Goal: Task Accomplishment & Management: Complete application form

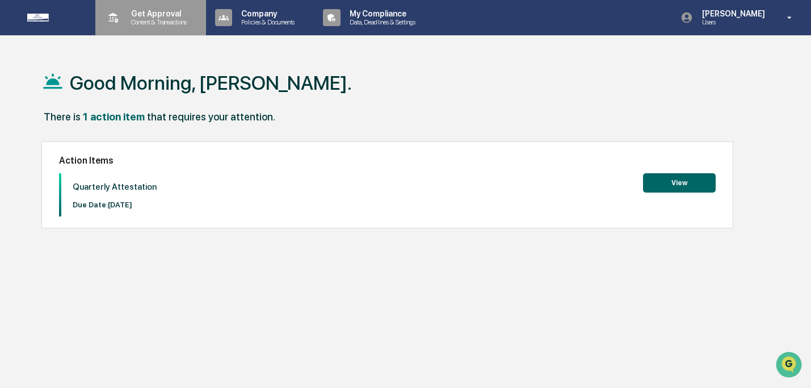
click at [151, 17] on p "Get Approval" at bounding box center [157, 13] width 70 height 9
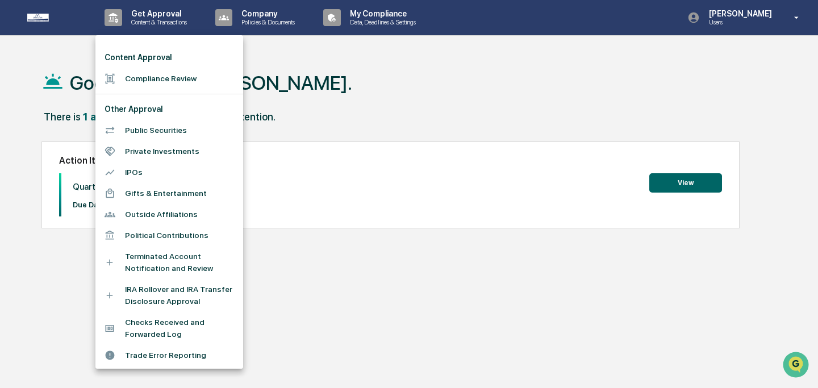
click at [161, 88] on li "Compliance Review" at bounding box center [169, 78] width 148 height 21
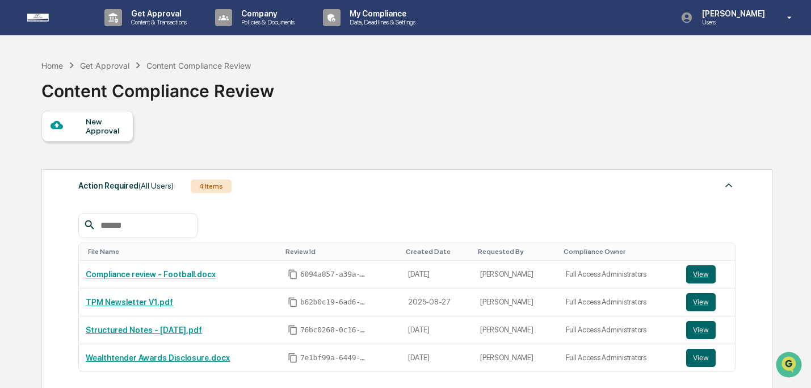
click at [90, 121] on div "New Approval" at bounding box center [105, 126] width 38 height 18
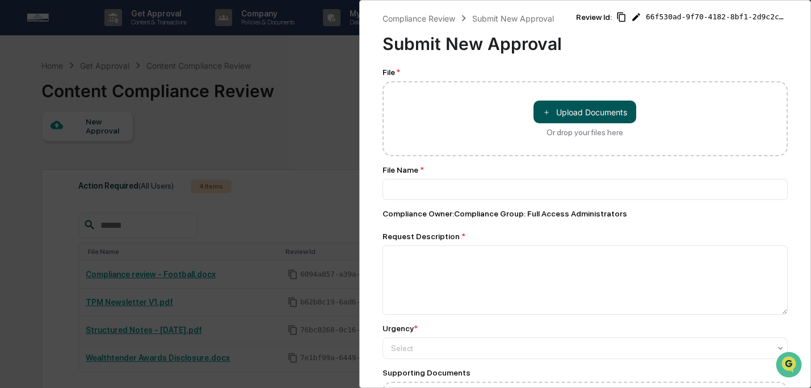
click at [562, 116] on button "＋ Upload Documents" at bounding box center [585, 111] width 103 height 23
type input "**********"
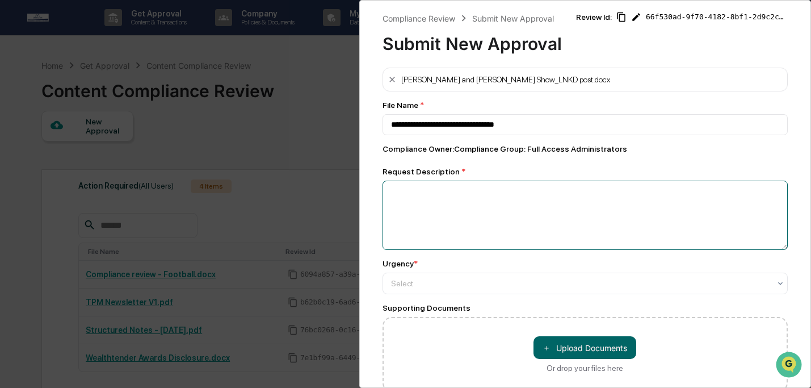
click at [568, 225] on textarea at bounding box center [586, 215] width 406 height 69
type textarea "*"
type textarea "**********"
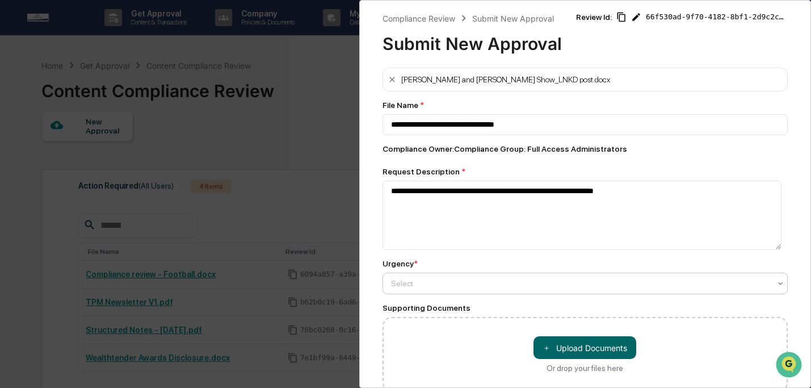
click at [512, 284] on div at bounding box center [581, 283] width 380 height 11
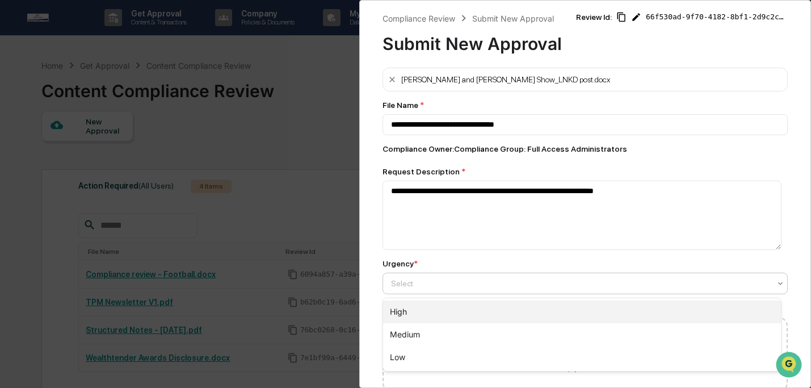
click at [512, 307] on div "High" at bounding box center [582, 311] width 399 height 23
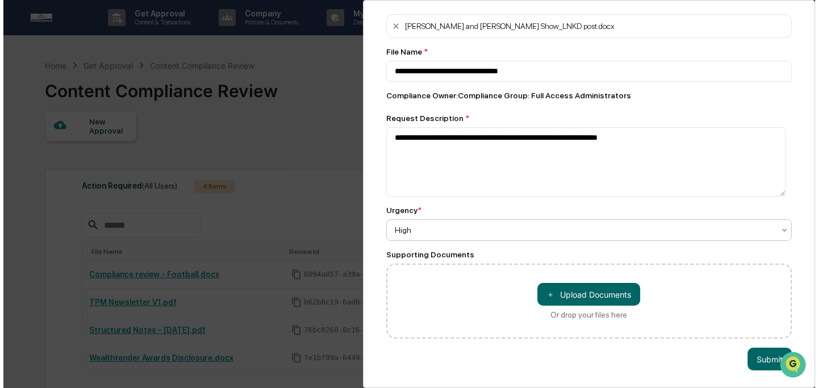
scroll to position [61, 0]
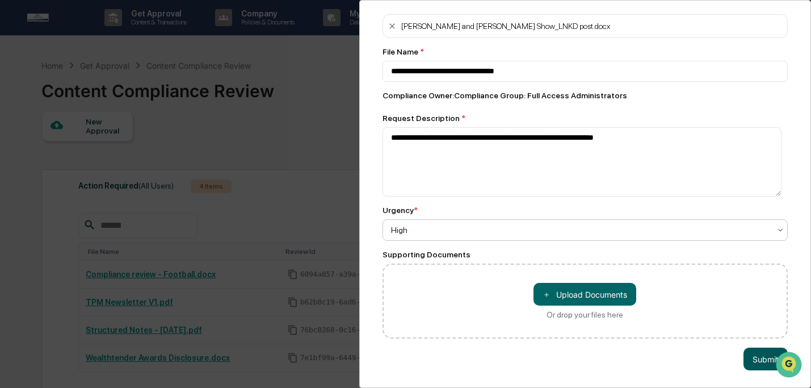
click at [744, 353] on button "Submit" at bounding box center [766, 358] width 44 height 23
